Goal: Task Accomplishment & Management: Use online tool/utility

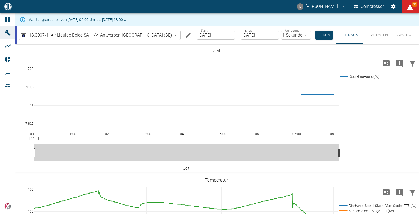
scroll to position [218, 0]
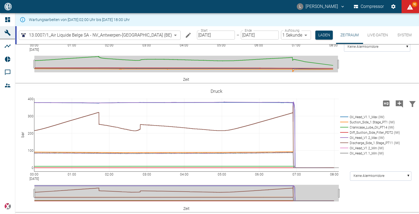
click at [230, 5] on div "L Luca Corigliano Compressor 92" at bounding box center [209, 6] width 419 height 13
click at [142, 34] on body "L Luca Corigliano Compressor 93 Dashboard Maschinen Analysen Reports Kommentare…" at bounding box center [209, 107] width 419 height 214
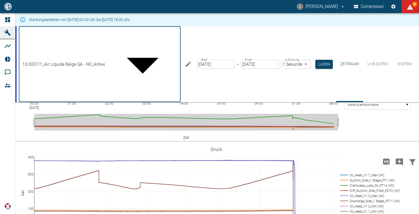
scroll to position [14, 0]
type input "53812aab-fb54-4a57-a574-01c3305aa274"
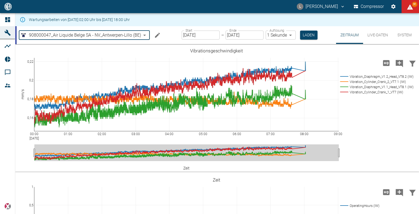
click at [211, 35] on input "13.08.2025" at bounding box center [201, 35] width 38 height 9
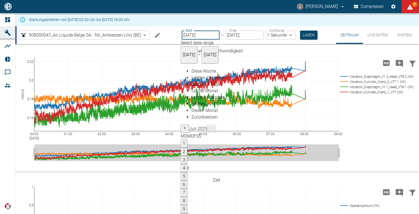
type input "[DATE]"
type input "2min"
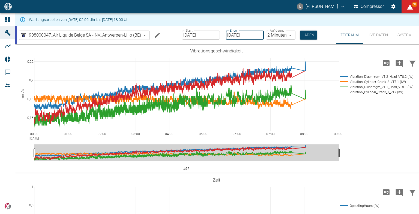
click at [247, 34] on input "13.08.2025" at bounding box center [245, 35] width 38 height 9
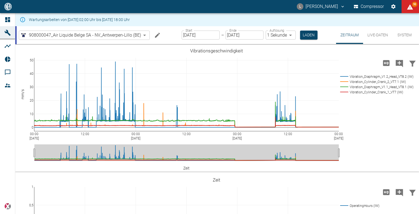
scroll to position [576, 0]
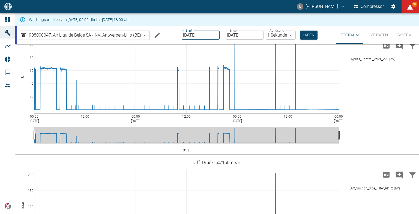
click at [209, 35] on input "[DATE]" at bounding box center [201, 35] width 38 height 9
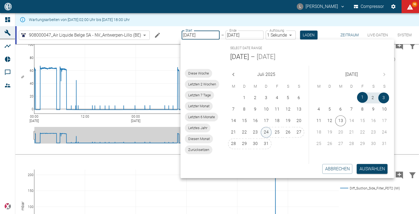
click at [264, 131] on button "24" at bounding box center [266, 132] width 11 height 11
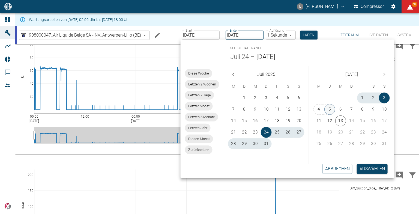
type input "24.07.2025"
click at [332, 108] on button "5" at bounding box center [330, 109] width 11 height 11
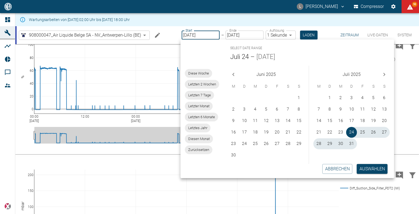
type input "05.08.2025"
click at [372, 171] on button "Auswählen" at bounding box center [372, 169] width 31 height 10
type input "2min"
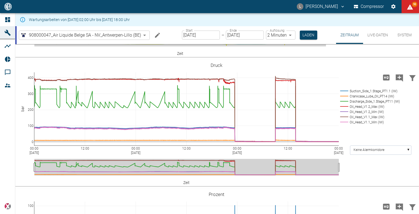
scroll to position [318, 0]
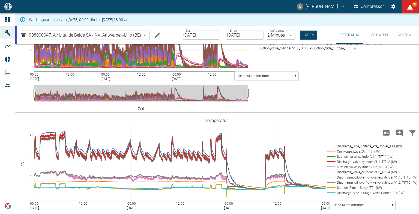
click at [342, 94] on div "00:00 Aug 1, 2025 12:00 00:00 Aug 2, 2025 12:00 00:00 Aug 3, 2025 12:00 00:00 A…" at bounding box center [216, 48] width 403 height 123
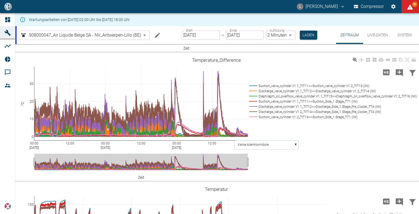
scroll to position [235, 0]
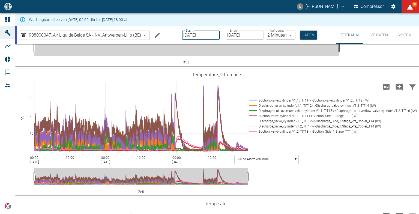
click at [209, 37] on input "24.07.2025" at bounding box center [201, 35] width 38 height 9
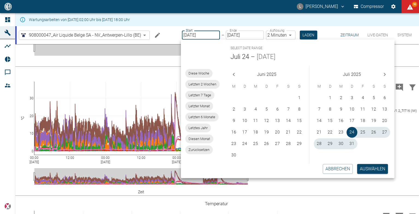
click at [209, 37] on input "24.07.2025" at bounding box center [201, 35] width 38 height 9
click at [385, 76] on icon "Next month" at bounding box center [385, 74] width 7 height 7
click at [386, 74] on div "Juli 2025" at bounding box center [352, 73] width 85 height 15
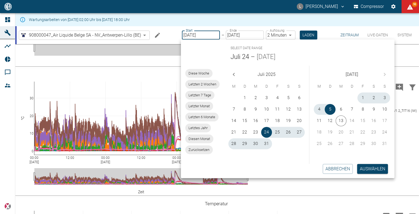
click at [386, 74] on div "August 2025" at bounding box center [352, 73] width 85 height 15
click at [330, 110] on button "5" at bounding box center [330, 109] width 11 height 11
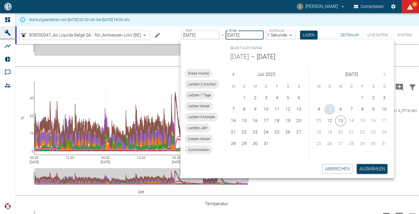
type input "05.08.2025"
type input "1sec"
click at [330, 110] on button "5" at bounding box center [330, 109] width 11 height 11
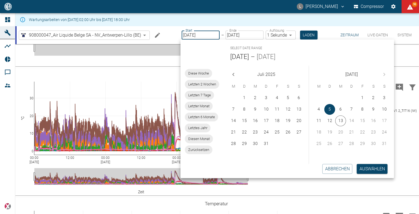
click at [371, 174] on div "Abbrechen Auswählen" at bounding box center [285, 169] width 218 height 19
click at [363, 170] on button "Auswählen" at bounding box center [372, 169] width 31 height 10
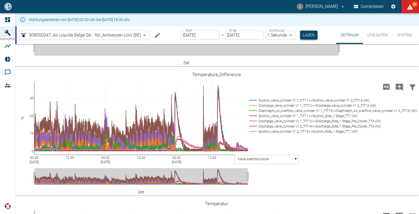
click at [310, 31] on button "Laden" at bounding box center [308, 35] width 17 height 9
click at [307, 36] on button "Laden" at bounding box center [308, 35] width 17 height 9
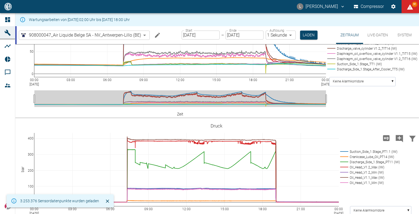
scroll to position [355, 0]
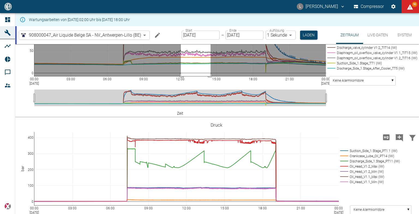
drag, startPoint x: 181, startPoint y: 94, endPoint x: 211, endPoint y: 169, distance: 80.3
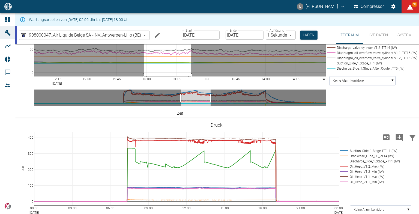
drag, startPoint x: 144, startPoint y: 91, endPoint x: 191, endPoint y: 183, distance: 103.7
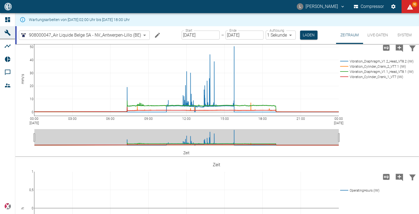
scroll to position [0, 0]
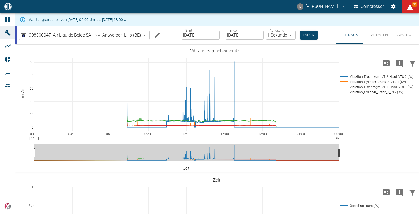
click at [209, 33] on input "05.08.2025" at bounding box center [201, 35] width 38 height 9
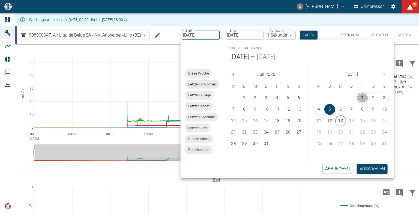
click at [361, 98] on button "1" at bounding box center [362, 98] width 11 height 11
type input "01.08.2025"
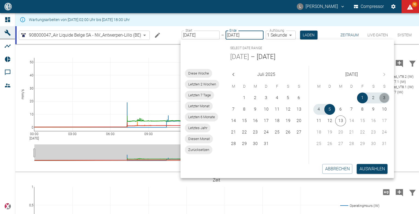
click at [386, 100] on button "3" at bounding box center [384, 98] width 11 height 11
type input "03.08.2025"
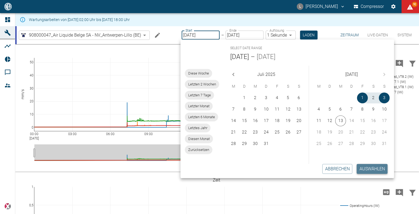
click at [366, 167] on button "Auswählen" at bounding box center [372, 169] width 31 height 10
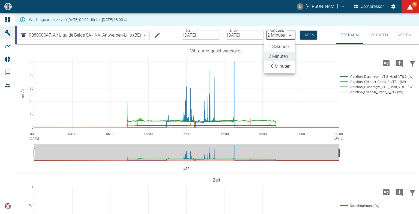
click at [286, 35] on body "L Luca Corigliano Compressor 92 Dashboard Maschinen Analysen Reports Kommentare…" at bounding box center [209, 107] width 419 height 214
click at [286, 46] on li "1 Sekunde" at bounding box center [280, 47] width 31 height 10
type input "1sec"
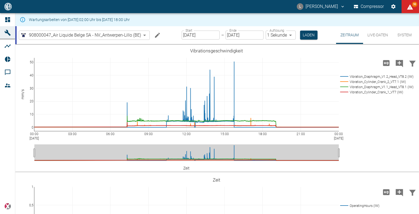
click at [307, 34] on div at bounding box center [209, 107] width 419 height 214
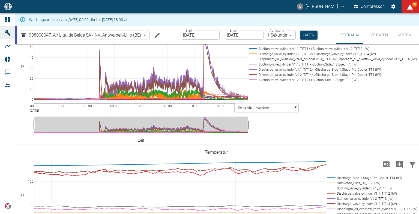
scroll to position [356, 0]
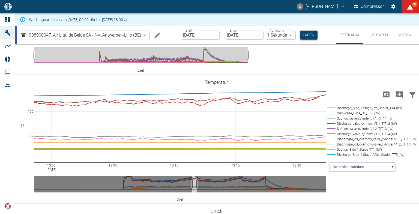
click at [307, 35] on button "Laden" at bounding box center [308, 35] width 17 height 9
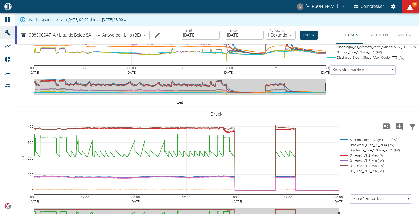
scroll to position [454, 0]
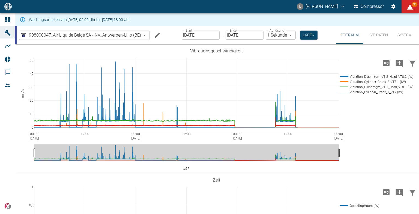
scroll to position [454, 0]
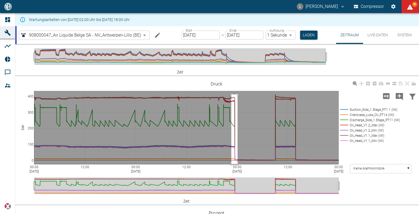
drag, startPoint x: 232, startPoint y: 123, endPoint x: 122, endPoint y: 206, distance: 137.5
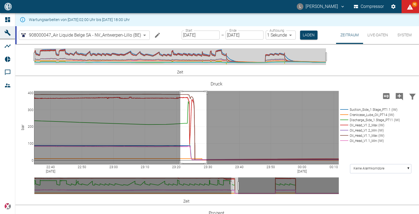
drag, startPoint x: 180, startPoint y: 120, endPoint x: 207, endPoint y: 192, distance: 76.5
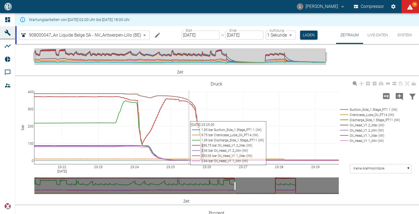
drag, startPoint x: 97, startPoint y: 119, endPoint x: 189, endPoint y: 190, distance: 116.9
click at [189, 190] on div "23:22 [DATE] 23:23 23:24 23:25 23:26 23:27 23:28 23:29 0 100 200 300 400 Suctio…" at bounding box center [216, 141] width 403 height 123
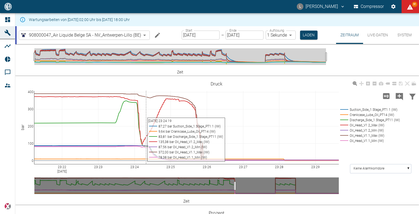
drag, startPoint x: 150, startPoint y: 147, endPoint x: 146, endPoint y: 152, distance: 6.2
click at [146, 152] on div "23:22 [DATE] 23:23 23:24 23:25 23:26 23:27 23:28 23:29 0 100 200 300 400 Suctio…" at bounding box center [216, 141] width 403 height 123
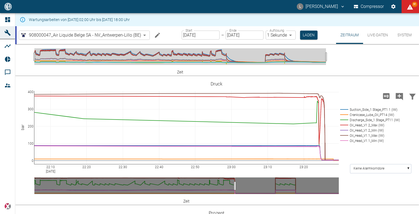
drag, startPoint x: 35, startPoint y: 195, endPoint x: 331, endPoint y: 189, distance: 295.5
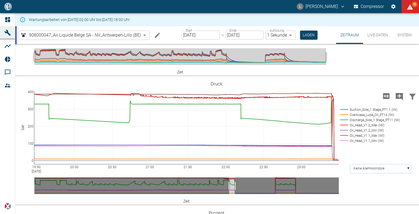
drag, startPoint x: 35, startPoint y: 195, endPoint x: 233, endPoint y: 195, distance: 198.5
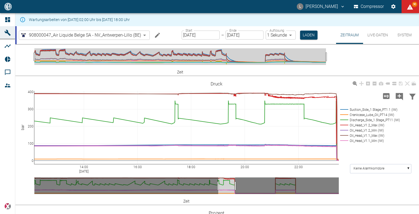
drag, startPoint x: 37, startPoint y: 196, endPoint x: 70, endPoint y: 185, distance: 34.9
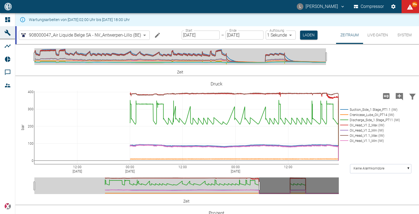
click at [213, 34] on input "[DATE]" at bounding box center [201, 35] width 38 height 9
click at [279, 9] on div "L [PERSON_NAME] Compressor 90" at bounding box center [209, 6] width 419 height 13
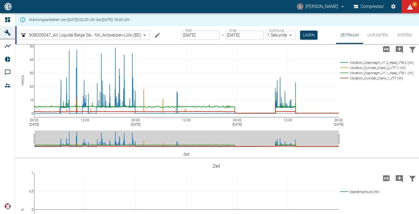
scroll to position [0, 0]
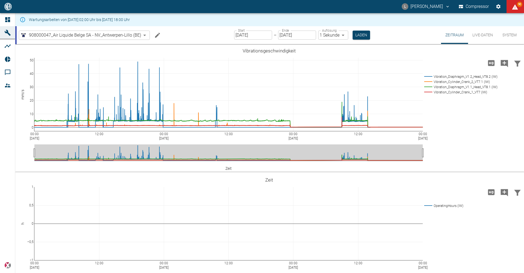
click at [9, 19] on icon at bounding box center [7, 19] width 7 height 7
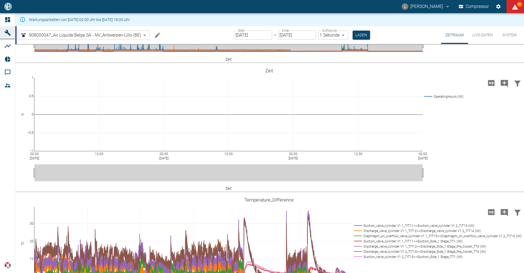
click at [6, 20] on icon at bounding box center [7, 19] width 5 height 5
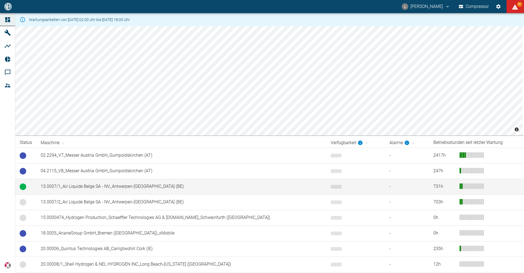
click at [110, 187] on td "13.0007/1_Air Liquide Belge SA - NV_Antwerpen-Lillo (BE)" at bounding box center [181, 187] width 290 height 16
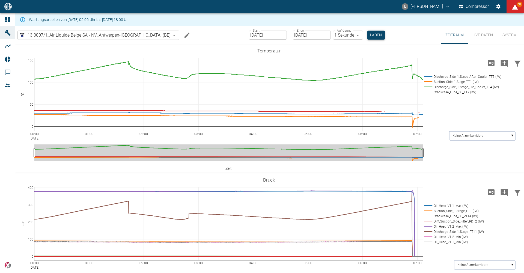
click at [368, 35] on button "Laden" at bounding box center [376, 35] width 17 height 9
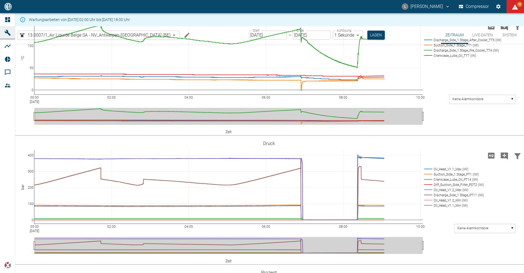
scroll to position [164, 0]
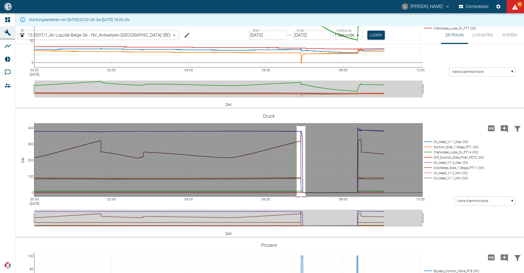
drag, startPoint x: 297, startPoint y: 155, endPoint x: 306, endPoint y: 227, distance: 72.6
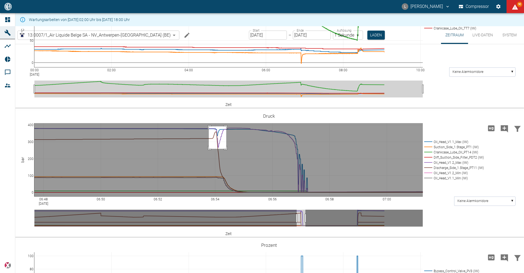
drag, startPoint x: 209, startPoint y: 156, endPoint x: 226, endPoint y: 178, distance: 28.4
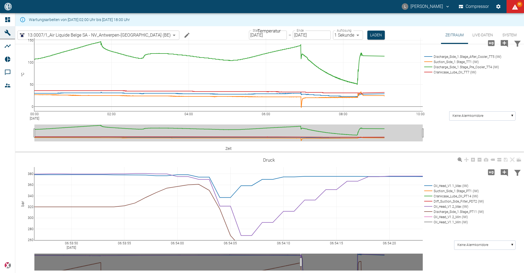
scroll to position [97, 0]
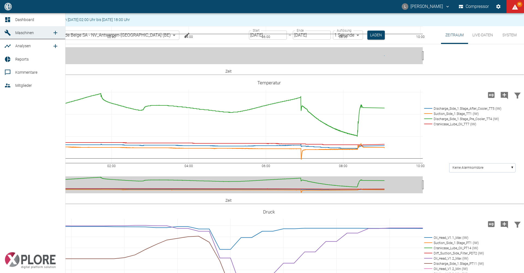
click at [54, 46] on icon "new /analyses/list/0" at bounding box center [56, 46] width 4 height 4
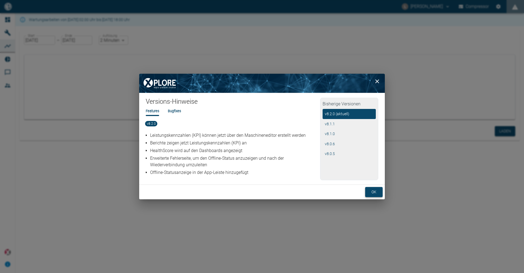
click at [377, 193] on button "ok" at bounding box center [373, 192] width 17 height 10
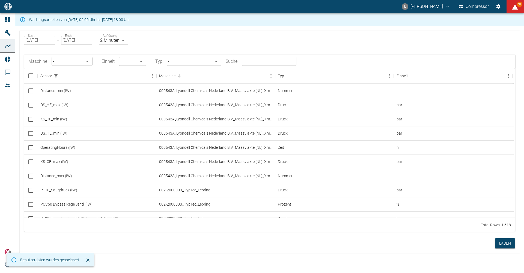
click at [78, 61] on body "L [PERSON_NAME] Compressor 91 Dashboard Maschinen Analysen Reports Kommentare M…" at bounding box center [262, 136] width 524 height 273
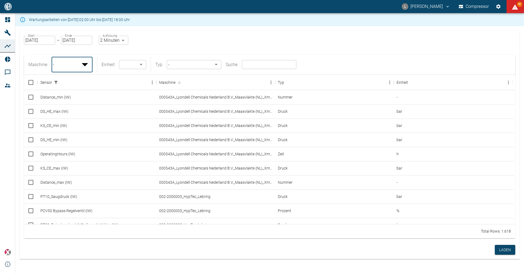
scroll to position [137, 0]
type input "53812aab-fb54-4a57-a574-01c3305aa274"
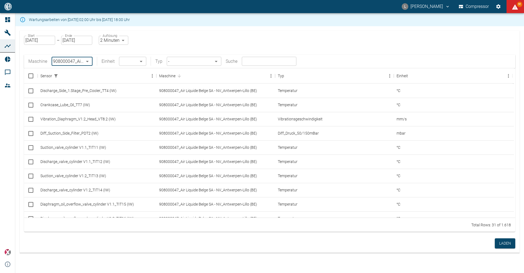
click at [193, 54] on div "Start [DATE] Start – Ende [DATE] Ende Auflösung 2 Minuten 2min Auflösung Maschi…" at bounding box center [270, 134] width 500 height 206
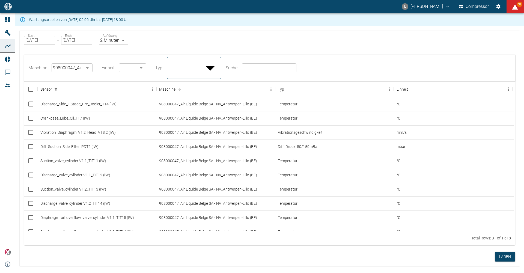
click at [194, 60] on body "L [PERSON_NAME] Compressor 91 Dashboard Maschinen Analysen Reports Kommentare M…" at bounding box center [262, 136] width 524 height 273
type input "Percentage"
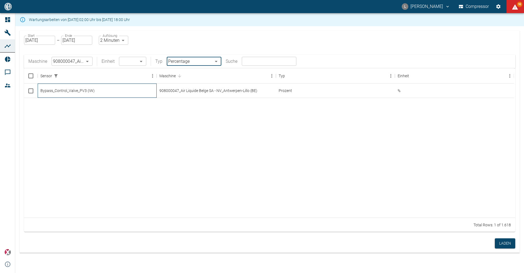
click at [87, 93] on div "Bypass_Control_Valve_PV3 (IW)" at bounding box center [97, 91] width 119 height 14
checkbox input "true"
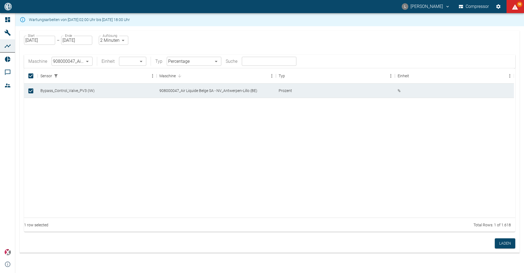
click at [208, 56] on div "Maschine 908000047_Air Liquide Belge SA - NV_Antwerpen-Lillo (BE) 53812aab-fb54…" at bounding box center [270, 61] width 492 height 13
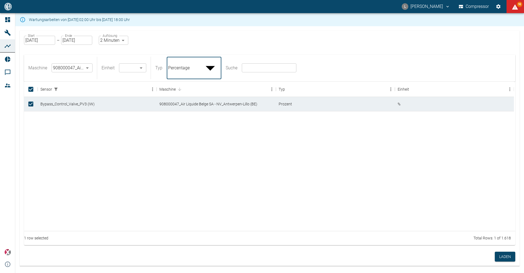
click at [208, 57] on body "L [PERSON_NAME] Compressor 93 Dashboard Maschinen Analysen Reports Kommentare M…" at bounding box center [262, 136] width 524 height 273
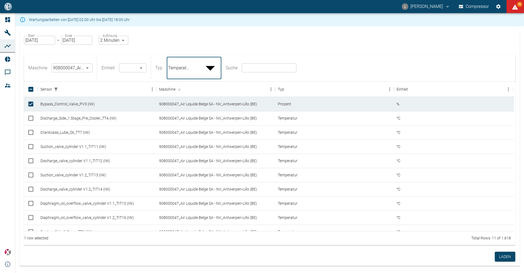
click at [208, 63] on body "L [PERSON_NAME] Compressor 93 Dashboard Maschinen Analysen Reports Kommentare M…" at bounding box center [262, 136] width 524 height 273
type input "Pressure"
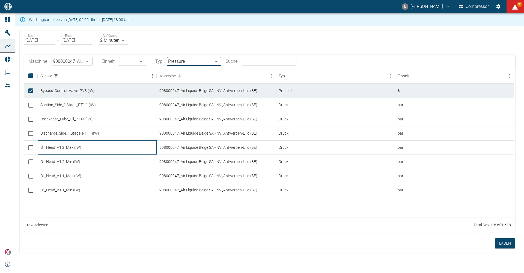
click at [49, 149] on div "Oil_Head_V1.2_Max (IW)" at bounding box center [97, 147] width 119 height 14
checkbox input "true"
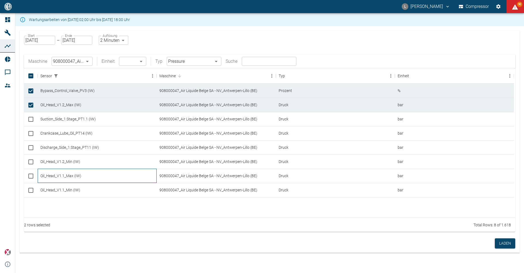
click at [50, 173] on div "Oil_Head_V1.1_Max (IW)" at bounding box center [97, 176] width 119 height 14
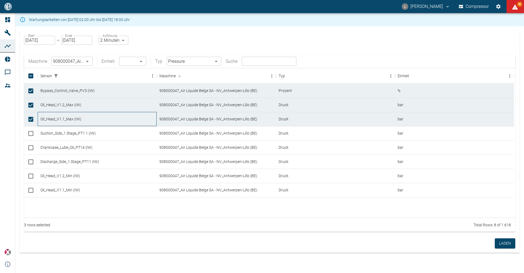
checkbox input "true"
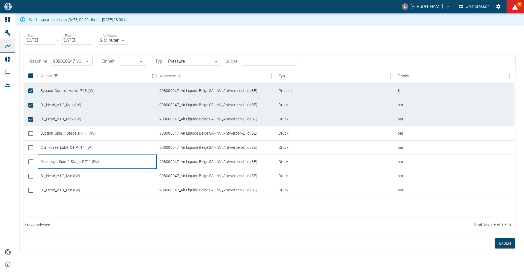
click at [83, 160] on div "Discharge_Side_1.Stage_PT11 (IW)" at bounding box center [97, 162] width 119 height 14
checkbox input "true"
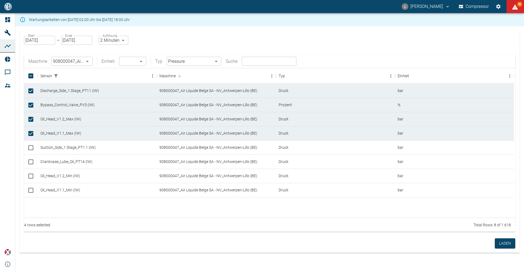
click at [113, 38] on body "L [PERSON_NAME] Compressor 90 Dashboard Maschinen Analysen Reports Kommentare M…" at bounding box center [262, 136] width 524 height 273
type input "1sec"
click at [501, 245] on button "Laden" at bounding box center [505, 243] width 20 height 10
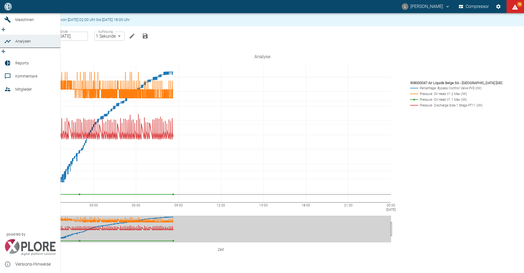
click at [7, 48] on icon "new /analyses/list/0" at bounding box center [3, 51] width 7 height 7
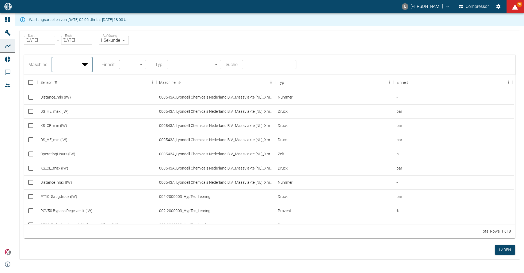
click at [84, 60] on body "L [PERSON_NAME] Compressor 93 Dashboard Maschinen Analysen Reports Kommentare M…" at bounding box center [262, 136] width 524 height 273
type input "7660faed-fd66-4731-a2e8-44c12e65351a"
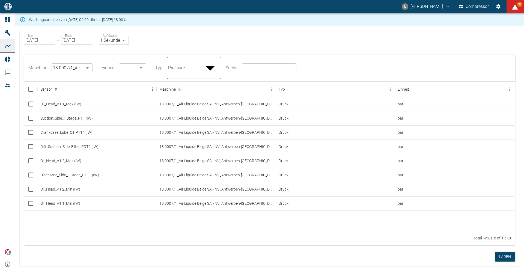
click at [212, 59] on body "L [PERSON_NAME] Compressor 92 Dashboard Maschinen Analysen Reports Kommentare M…" at bounding box center [262, 136] width 524 height 273
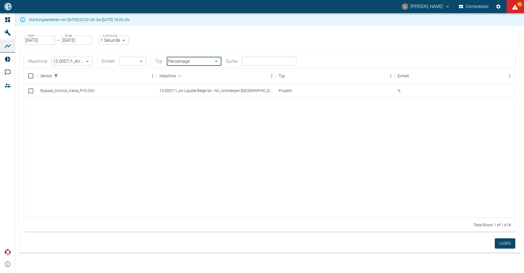
type input "Percentage"
click at [184, 90] on div "13.0007/1_Air Liquide Belge SA - NV_Antwerpen-[GEOGRAPHIC_DATA] (BE)" at bounding box center [216, 91] width 119 height 14
checkbox input "true"
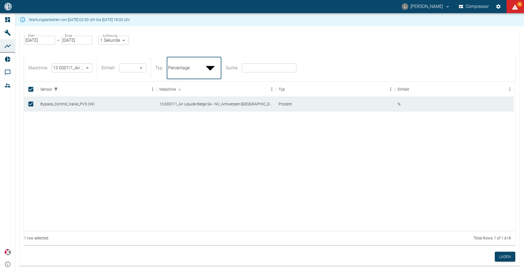
click at [207, 60] on body "L [PERSON_NAME] Compressor 92 Dashboard Maschinen Analysen Reports Kommentare M…" at bounding box center [262, 136] width 524 height 273
type input "Pressure"
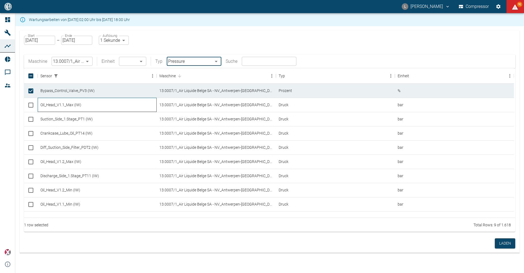
click at [69, 107] on div "Oil_Head_V1.1_Max (IW)" at bounding box center [97, 105] width 119 height 14
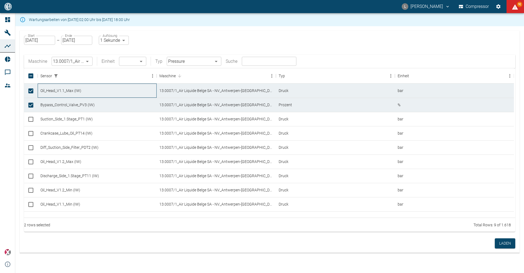
checkbox input "true"
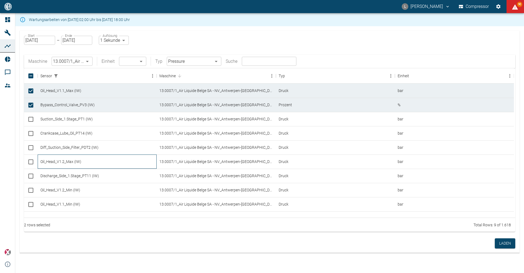
click at [71, 163] on div "Oil_Head_V1.2_Max (IW)" at bounding box center [97, 162] width 119 height 14
checkbox input "true"
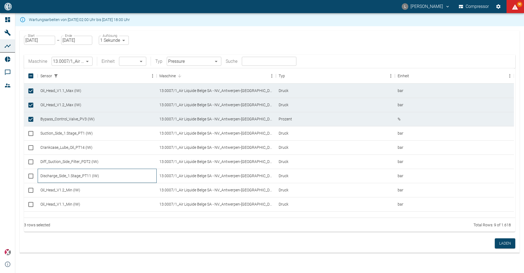
click at [76, 177] on div "Discharge_Side_1.Stage_PT11 (IW)" at bounding box center [97, 176] width 119 height 14
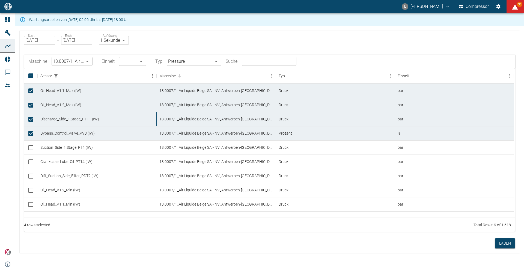
checkbox input "true"
click at [331, 29] on div "Start [DATE] Start – Ende [DATE] Ende Auflösung 1 Sekunde 1sec Auflösung Maschi…" at bounding box center [269, 143] width 509 height 235
click at [307, 54] on div "Start [DATE] Start – Ende [DATE] Ende Auflösung 1 Sekunde 1sec Auflösung Maschi…" at bounding box center [270, 134] width 500 height 206
click at [498, 245] on button "Laden" at bounding box center [505, 243] width 20 height 10
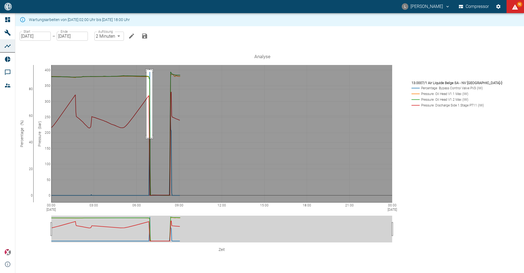
drag, startPoint x: 153, startPoint y: 70, endPoint x: 159, endPoint y: 138, distance: 68.2
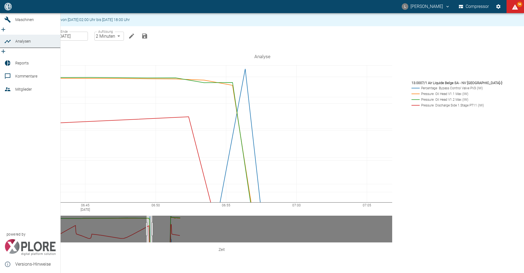
click at [5, 49] on icon "new /analyses/list/0" at bounding box center [3, 51] width 4 height 4
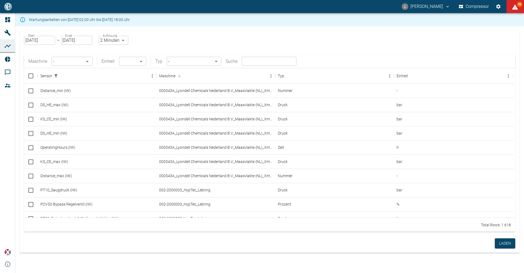
click at [87, 62] on body "L [PERSON_NAME] Compressor 94 Dashboard Maschinen Analysen Reports Kommentare M…" at bounding box center [262, 136] width 524 height 273
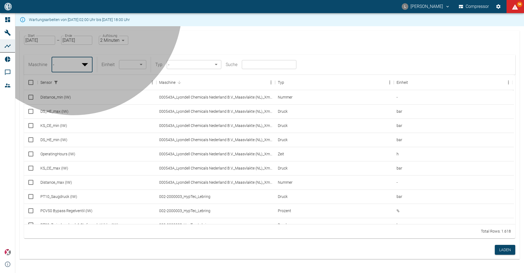
type input "7660faed-fd66-4731-a2e8-44c12e65351a"
type input "Pressure"
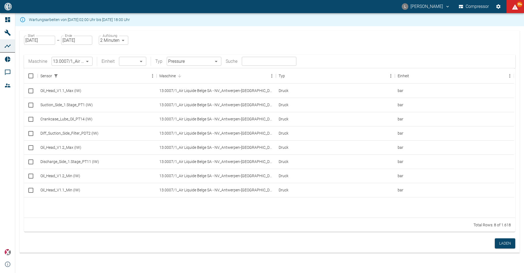
click at [122, 42] on body "[PERSON_NAME] Compressor 99+ Dashboard Maschinen Analysen Reports Kommentare Mi…" at bounding box center [262, 136] width 524 height 273
type input "1sec"
click at [50, 91] on div "Oil_Head_V1.1_Max (IW)" at bounding box center [97, 91] width 119 height 14
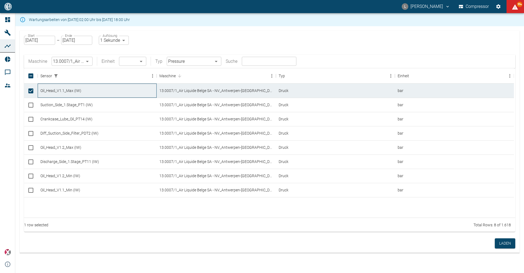
checkbox input "true"
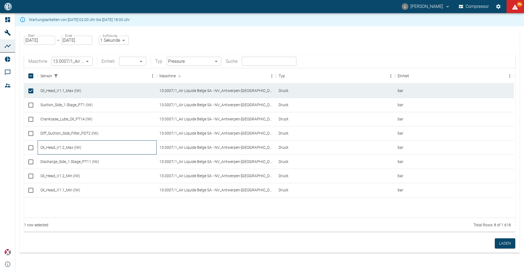
click at [62, 150] on div "Oil_Head_V1.2_Max (IW)" at bounding box center [97, 147] width 119 height 14
checkbox input "true"
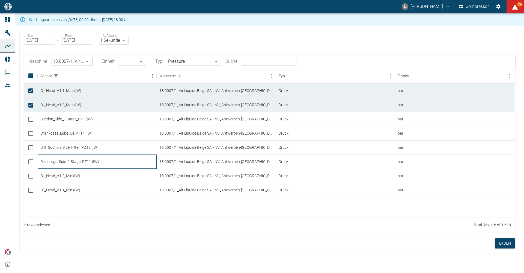
click at [73, 164] on div "Discharge_Side_1.Stage_PT11 (IW)" at bounding box center [97, 162] width 119 height 14
checkbox input "true"
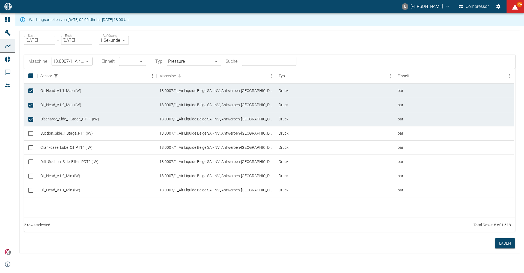
click at [215, 59] on body "L [PERSON_NAME] Compressor 99+ Dashboard Maschinen Analysen Reports Kommentare …" at bounding box center [262, 136] width 524 height 273
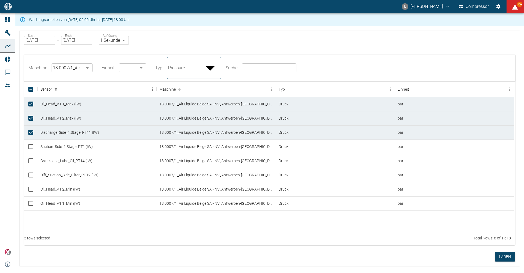
type input "Percentage"
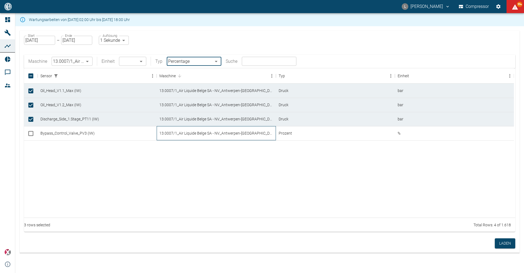
click at [186, 137] on div "13.0007/1_Air Liquide Belge SA - NV_Antwerpen-[GEOGRAPHIC_DATA] (BE)" at bounding box center [216, 133] width 119 height 14
checkbox input "true"
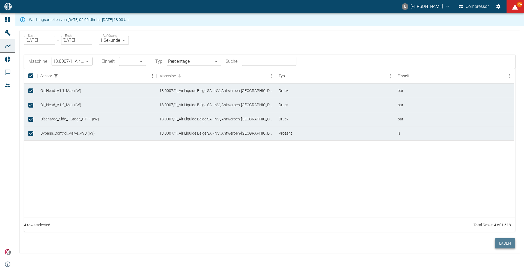
click at [500, 242] on button "Laden" at bounding box center [505, 243] width 20 height 10
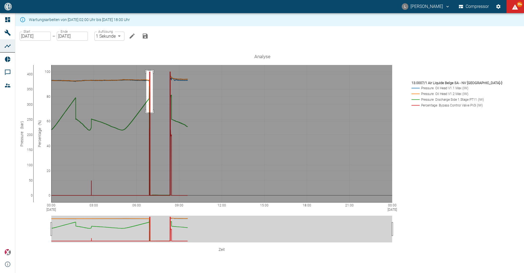
drag, startPoint x: 153, startPoint y: 71, endPoint x: 159, endPoint y: 112, distance: 42.3
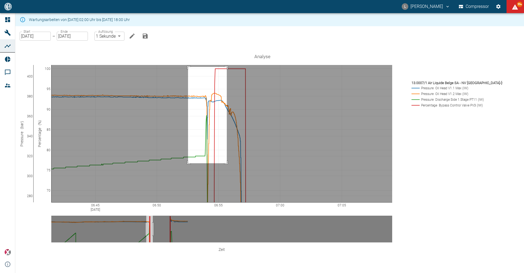
drag, startPoint x: 195, startPoint y: 67, endPoint x: 233, endPoint y: 163, distance: 103.9
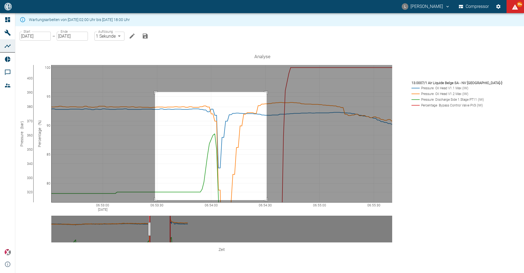
drag, startPoint x: 162, startPoint y: 92, endPoint x: 273, endPoint y: 200, distance: 155.5
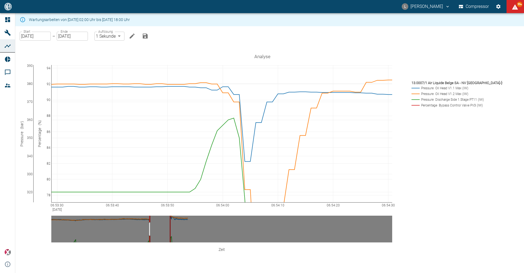
drag, startPoint x: 56, startPoint y: 67, endPoint x: 69, endPoint y: 58, distance: 16.2
drag, startPoint x: 56, startPoint y: 187, endPoint x: 62, endPoint y: 65, distance: 121.7
drag, startPoint x: 55, startPoint y: 153, endPoint x: 64, endPoint y: 54, distance: 99.8
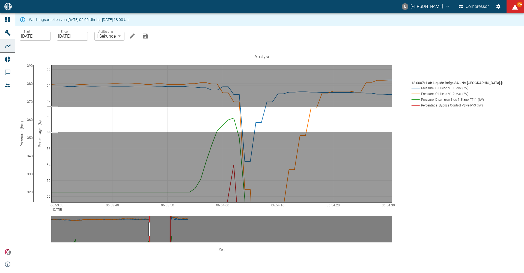
drag, startPoint x: 59, startPoint y: 132, endPoint x: 58, endPoint y: 107, distance: 24.9
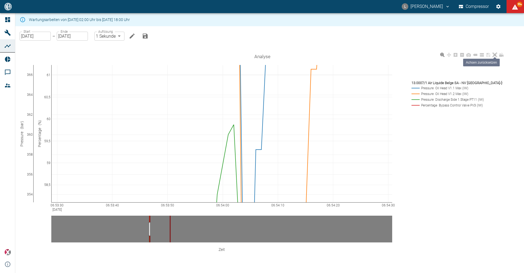
click at [497, 56] on icon at bounding box center [495, 55] width 4 height 4
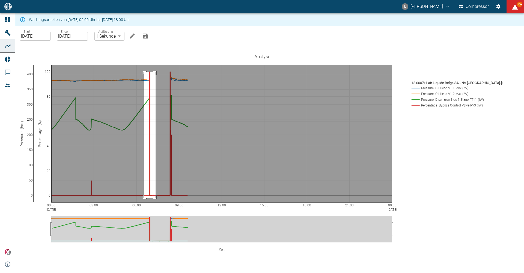
drag, startPoint x: 150, startPoint y: 72, endPoint x: 162, endPoint y: 198, distance: 126.4
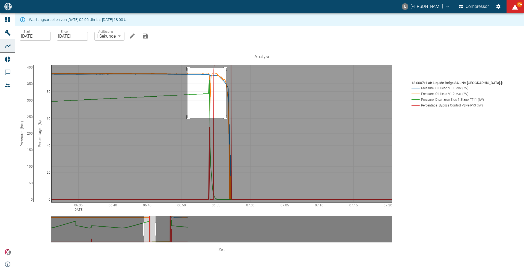
drag, startPoint x: 194, startPoint y: 68, endPoint x: 233, endPoint y: 118, distance: 63.2
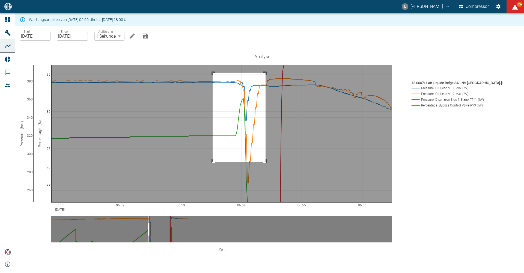
drag, startPoint x: 219, startPoint y: 73, endPoint x: 272, endPoint y: 162, distance: 103.8
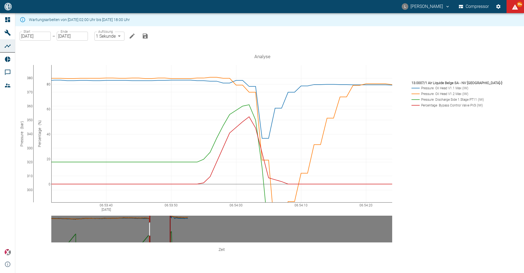
drag, startPoint x: 56, startPoint y: 200, endPoint x: 52, endPoint y: 93, distance: 107.4
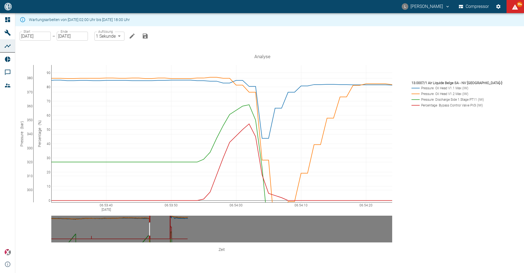
drag, startPoint x: 56, startPoint y: 201, endPoint x: 54, endPoint y: 214, distance: 13.4
drag, startPoint x: 57, startPoint y: 68, endPoint x: 56, endPoint y: 78, distance: 10.1
